Goal: Complete application form

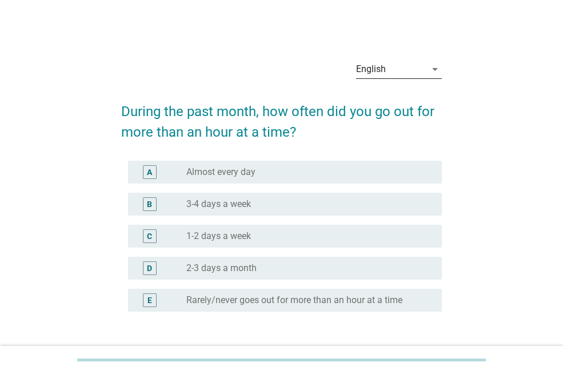
click at [428, 71] on icon "arrow_drop_down" at bounding box center [435, 69] width 14 height 14
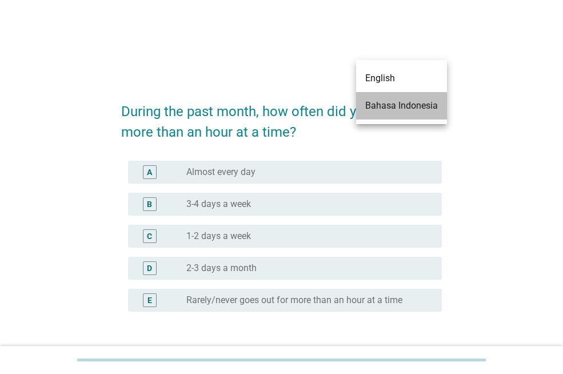
click at [424, 106] on div "Bahasa Indonesia" at bounding box center [401, 106] width 73 height 14
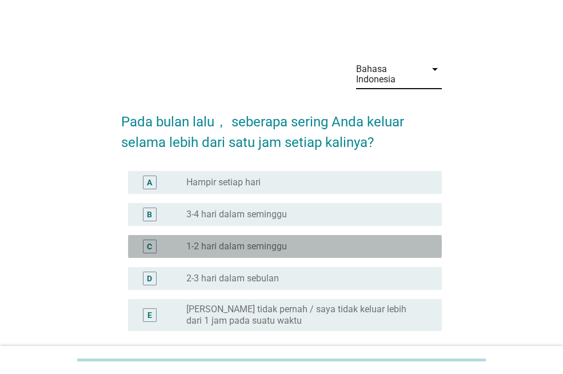
click at [304, 251] on div "radio_button_unchecked 1-2 hari dalam seminggu" at bounding box center [304, 245] width 237 height 11
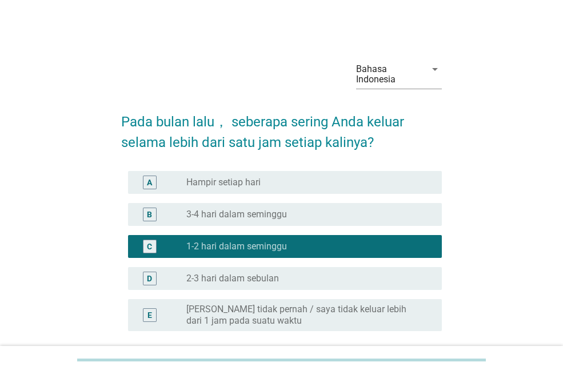
scroll to position [104, 0]
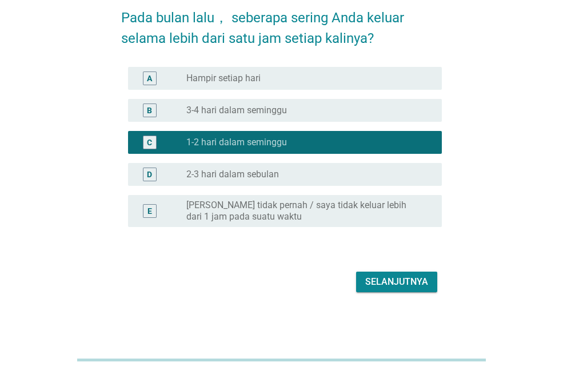
click at [397, 284] on div "Selanjutnya" at bounding box center [396, 282] width 63 height 14
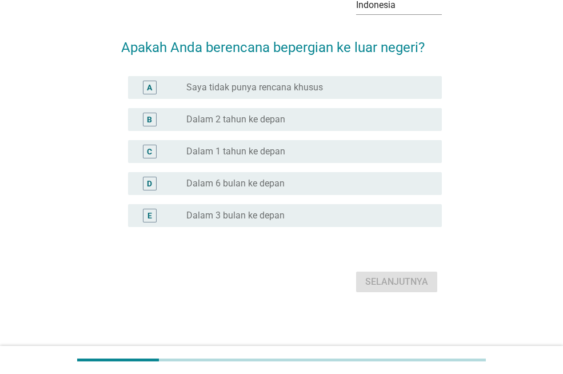
scroll to position [0, 0]
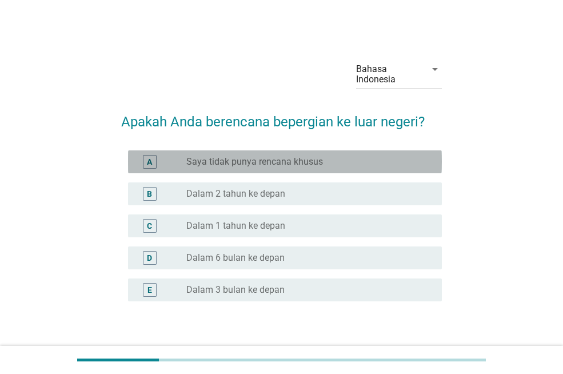
click at [254, 159] on label "Saya tidak punya rencana khusus" at bounding box center [254, 161] width 136 height 11
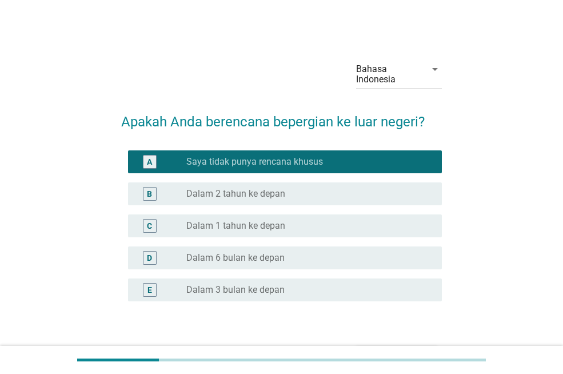
scroll to position [74, 0]
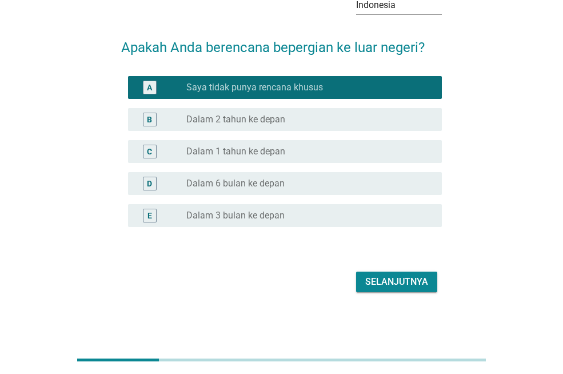
click at [413, 275] on div "Selanjutnya" at bounding box center [396, 282] width 63 height 14
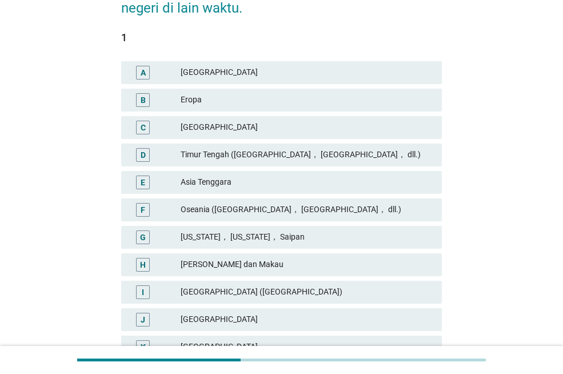
scroll to position [160, 0]
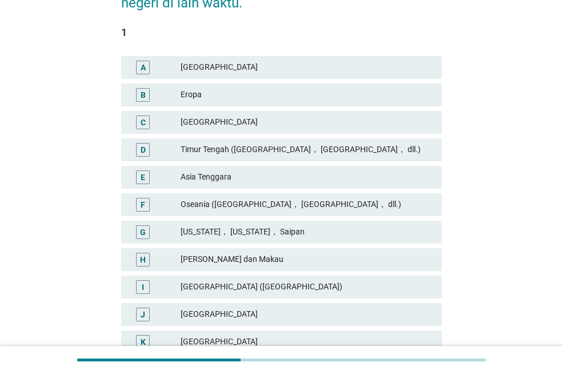
click at [409, 179] on div "Asia Tenggara" at bounding box center [306, 177] width 252 height 14
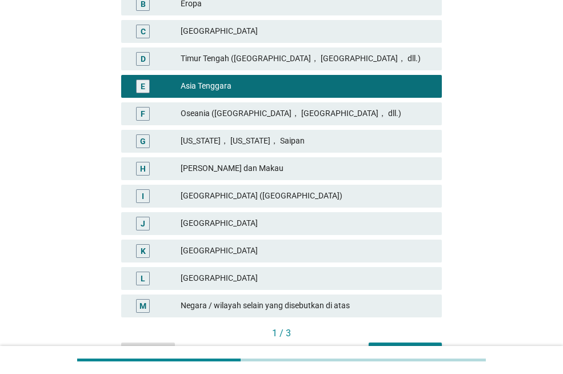
scroll to position [253, 0]
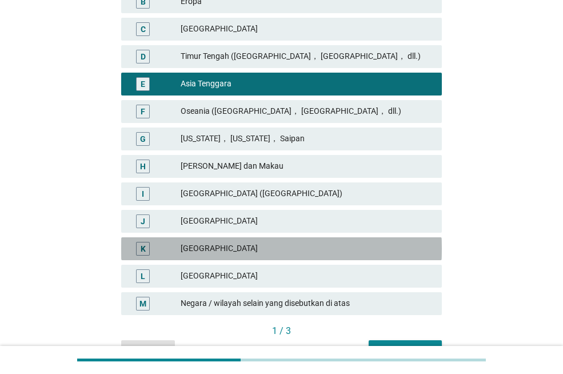
click at [392, 252] on div "[GEOGRAPHIC_DATA]" at bounding box center [306, 249] width 252 height 14
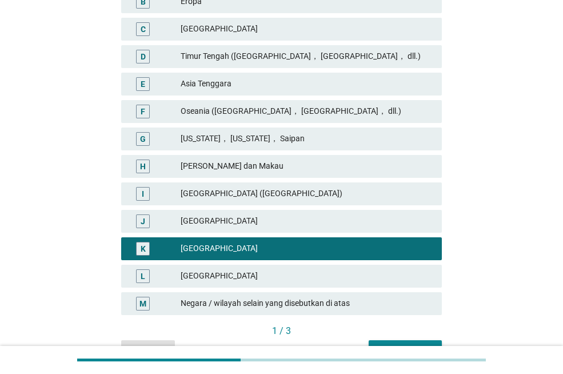
scroll to position [318, 0]
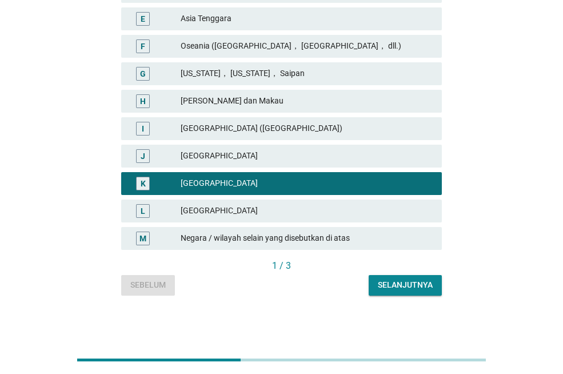
click at [421, 287] on div "Selanjutnya" at bounding box center [405, 285] width 55 height 12
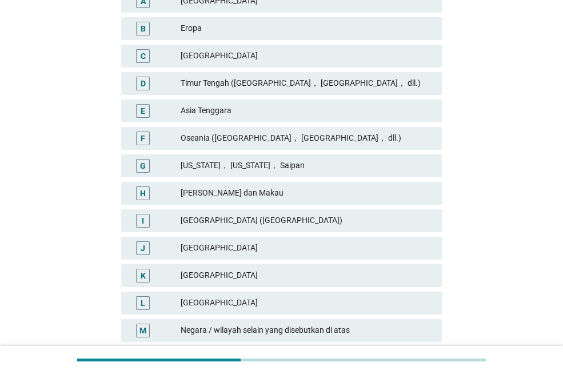
scroll to position [227, 0]
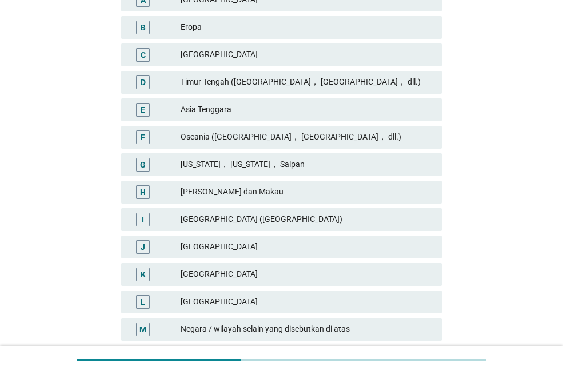
click at [290, 113] on div "Asia Tenggara" at bounding box center [306, 110] width 252 height 14
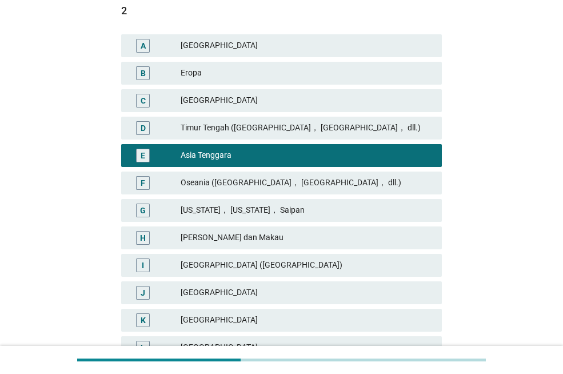
scroll to position [177, 0]
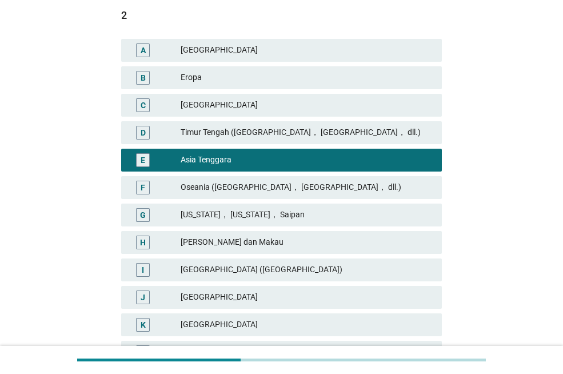
click at [415, 129] on div "Timur Tengah ([GEOGRAPHIC_DATA]， [GEOGRAPHIC_DATA]， dll.)" at bounding box center [306, 133] width 252 height 14
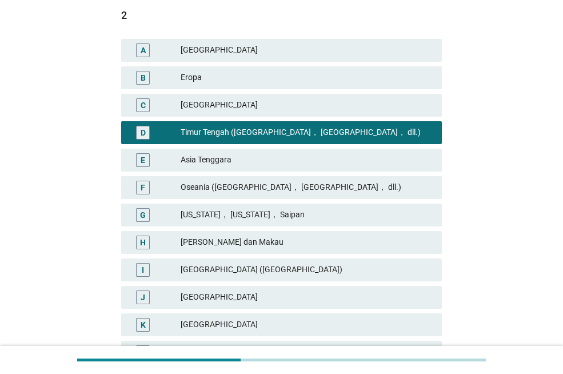
click at [416, 156] on div "Asia Tenggara" at bounding box center [306, 160] width 252 height 14
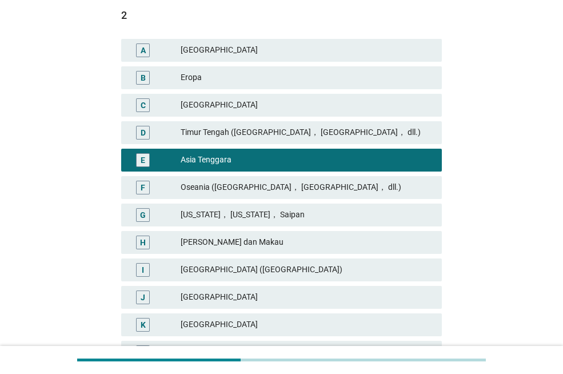
scroll to position [318, 0]
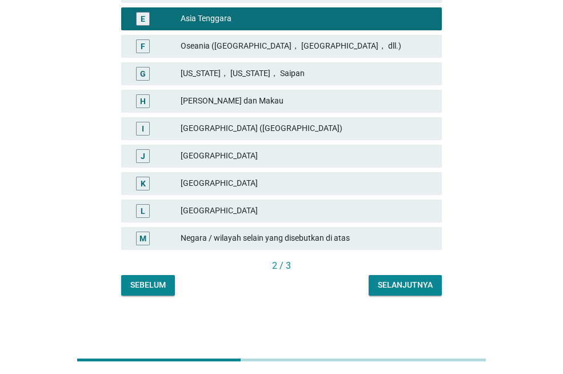
click at [425, 286] on div "Selanjutnya" at bounding box center [405, 285] width 55 height 12
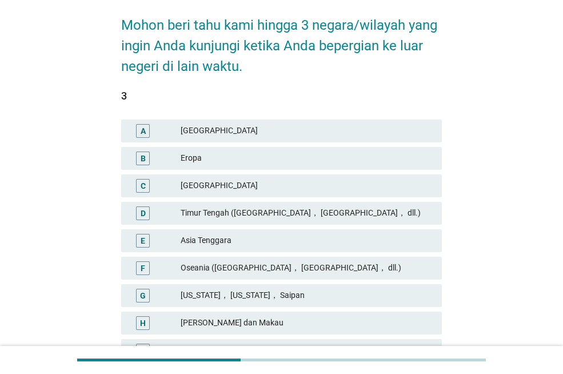
scroll to position [98, 0]
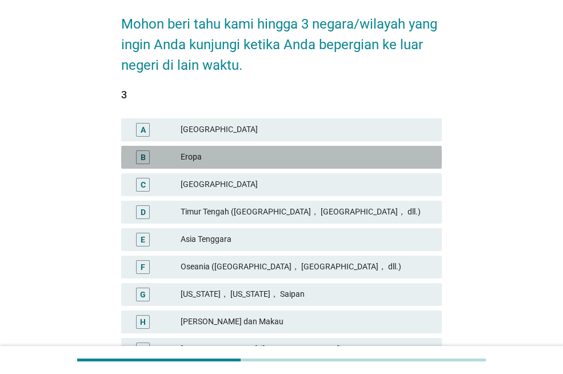
click at [380, 155] on div "Eropa" at bounding box center [306, 157] width 252 height 14
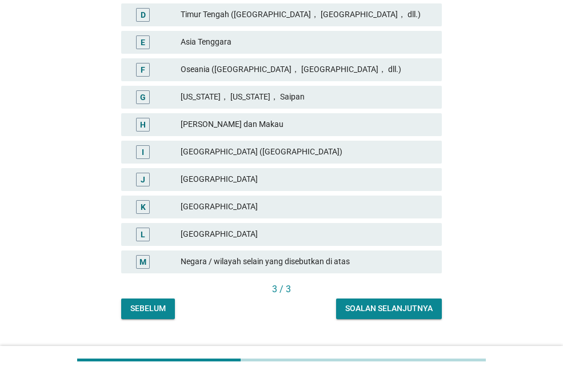
scroll to position [318, 0]
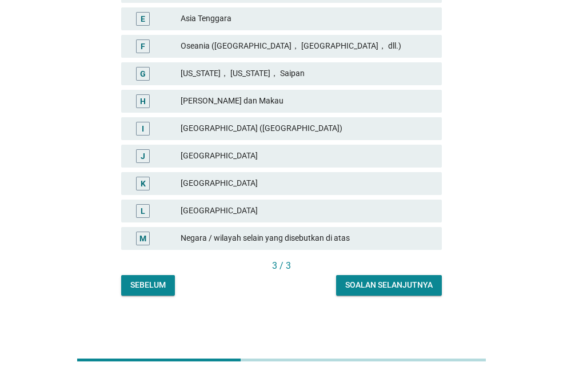
click at [409, 282] on div "Soalan selanjutnya" at bounding box center [388, 285] width 87 height 12
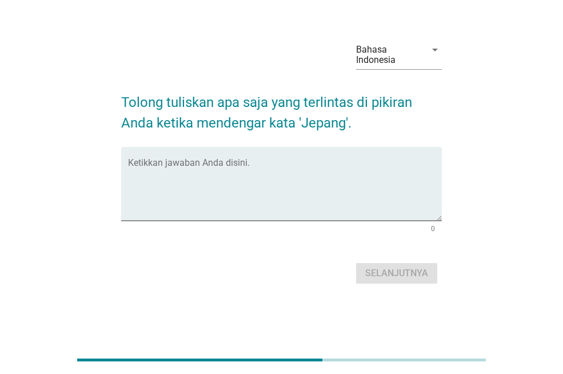
scroll to position [0, 0]
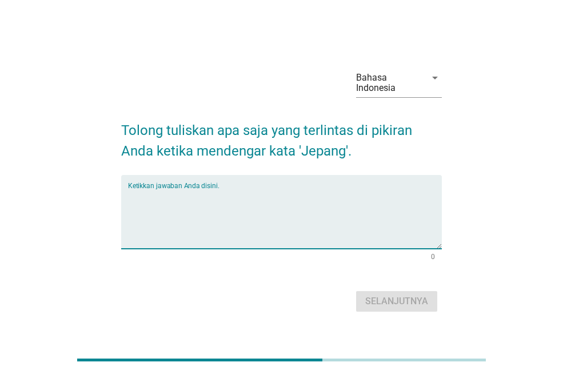
click at [330, 200] on textarea "Ketikkan jawaban Anda disini." at bounding box center [285, 218] width 314 height 60
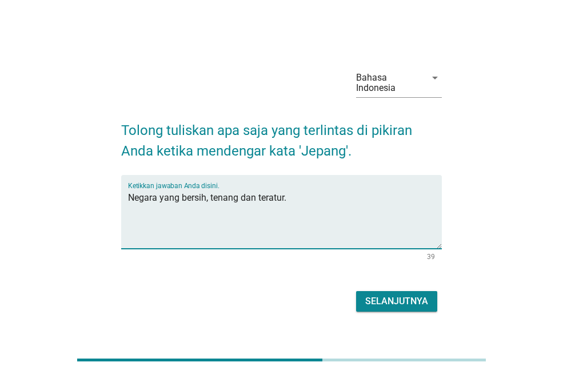
type textarea "Negara yang bersih, tenang dan teratur."
click at [386, 292] on button "Selanjutnya" at bounding box center [396, 301] width 81 height 21
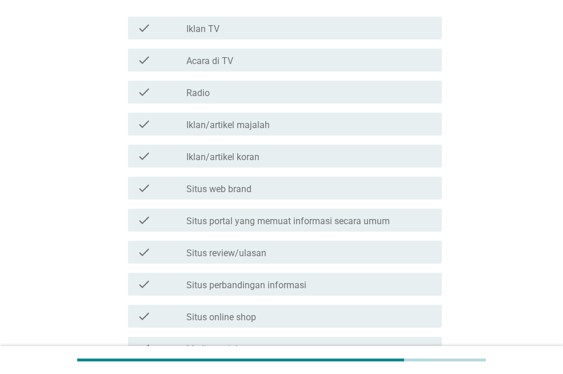
scroll to position [218, 0]
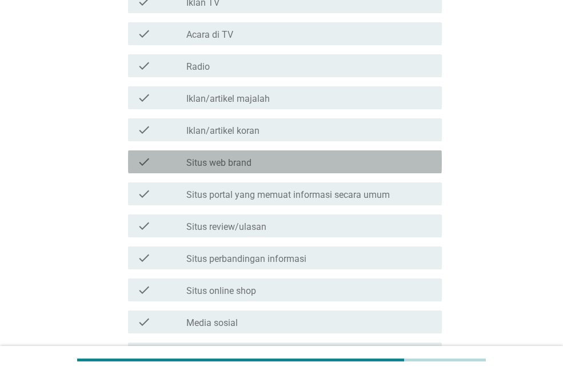
click at [362, 159] on div "check_box_outline_blank Situs web brand" at bounding box center [309, 162] width 246 height 14
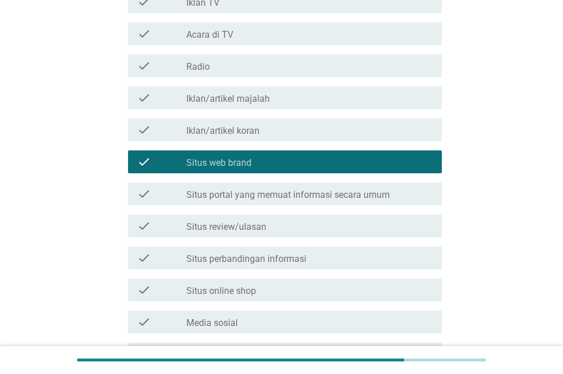
click at [374, 231] on div "check_box_outline_blank Situs review/ulasan" at bounding box center [309, 226] width 246 height 14
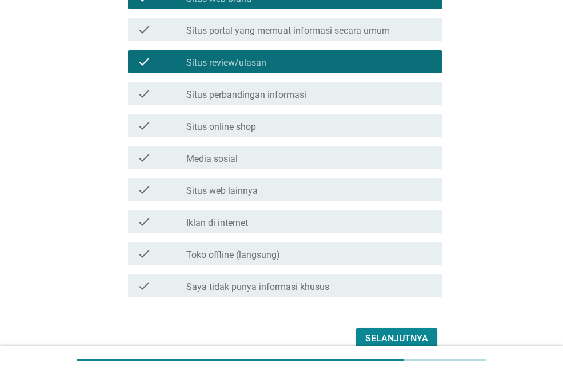
scroll to position [438, 0]
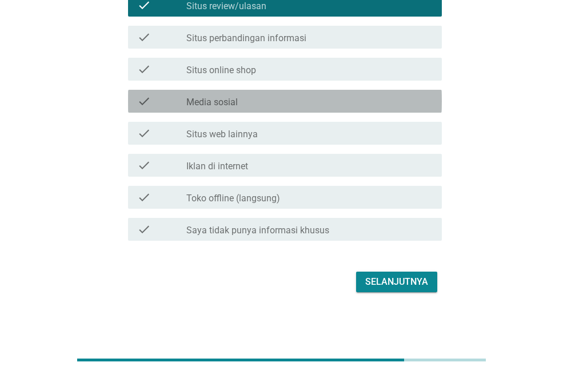
click at [360, 104] on div "check_box_outline_blank Media sosial" at bounding box center [309, 101] width 246 height 14
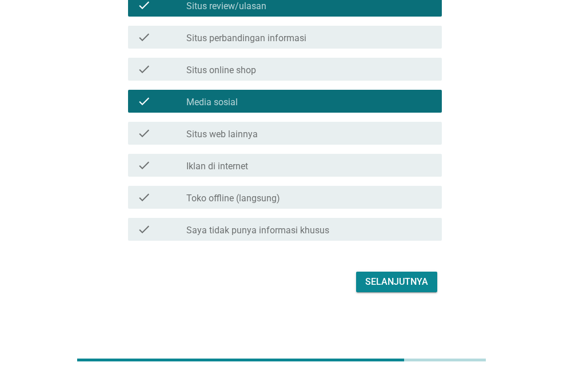
click at [415, 279] on div "Selanjutnya" at bounding box center [396, 282] width 63 height 14
